Goal: Download file/media

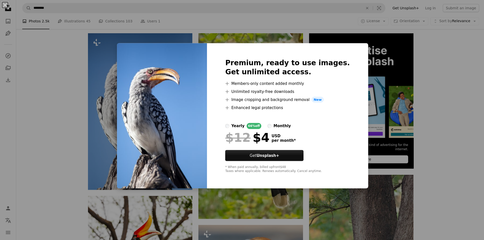
click at [463, 81] on div "An X shape Premium, ready to use images. Get unlimited access. A plus sign Memb…" at bounding box center [242, 120] width 484 height 240
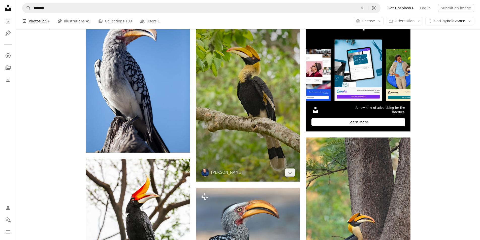
scroll to position [126, 0]
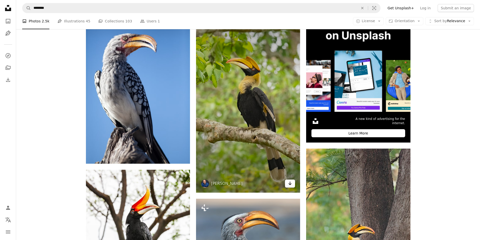
click at [294, 184] on link "Arrow pointing down" at bounding box center [290, 184] width 10 height 8
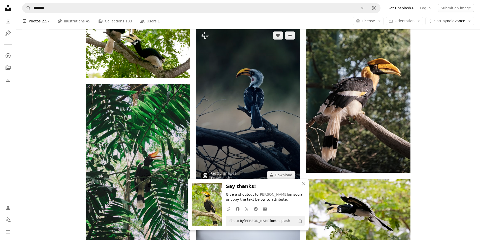
scroll to position [454, 0]
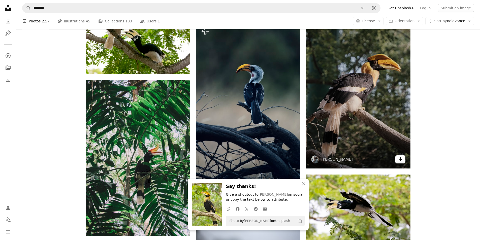
click at [400, 161] on icon "Arrow pointing down" at bounding box center [401, 159] width 4 height 6
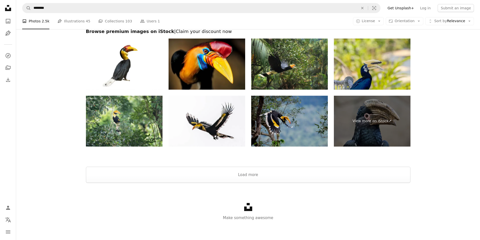
scroll to position [1102, 0]
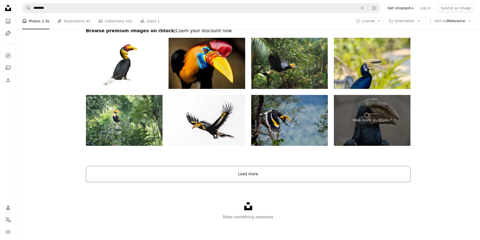
click at [258, 175] on button "Load more" at bounding box center [248, 174] width 325 height 16
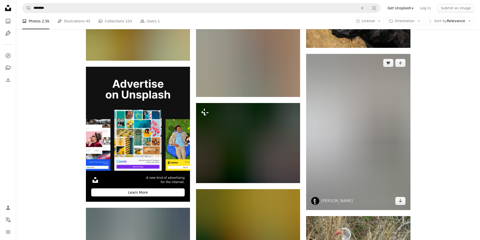
scroll to position [1203, 0]
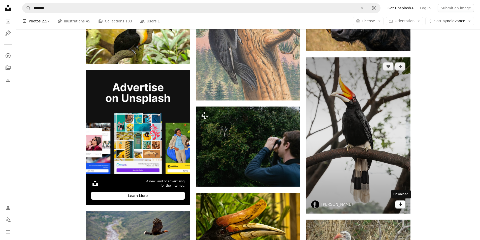
click at [400, 206] on icon "Arrow pointing down" at bounding box center [401, 204] width 4 height 6
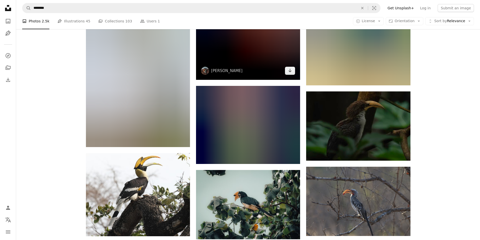
scroll to position [2716, 0]
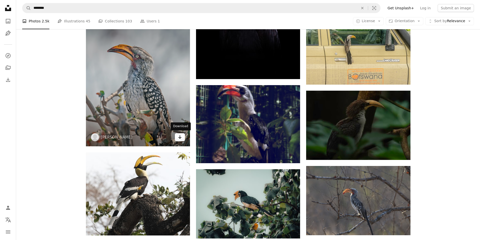
click at [180, 135] on icon "Download" at bounding box center [179, 137] width 3 height 4
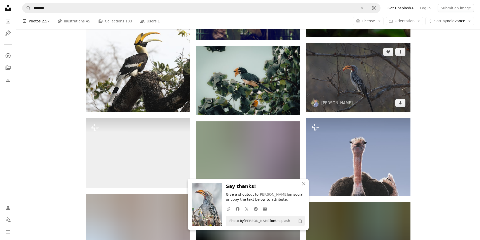
scroll to position [2842, 0]
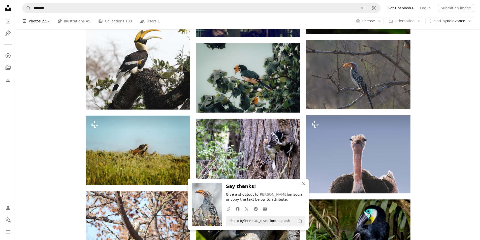
click at [305, 185] on icon "button" at bounding box center [304, 184] width 4 height 4
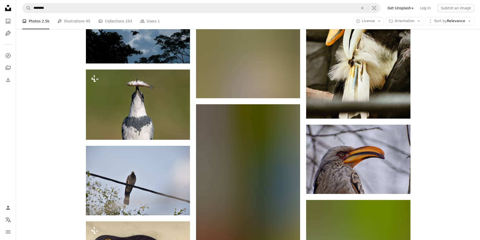
scroll to position [4682, 0]
